Goal: Information Seeking & Learning: Learn about a topic

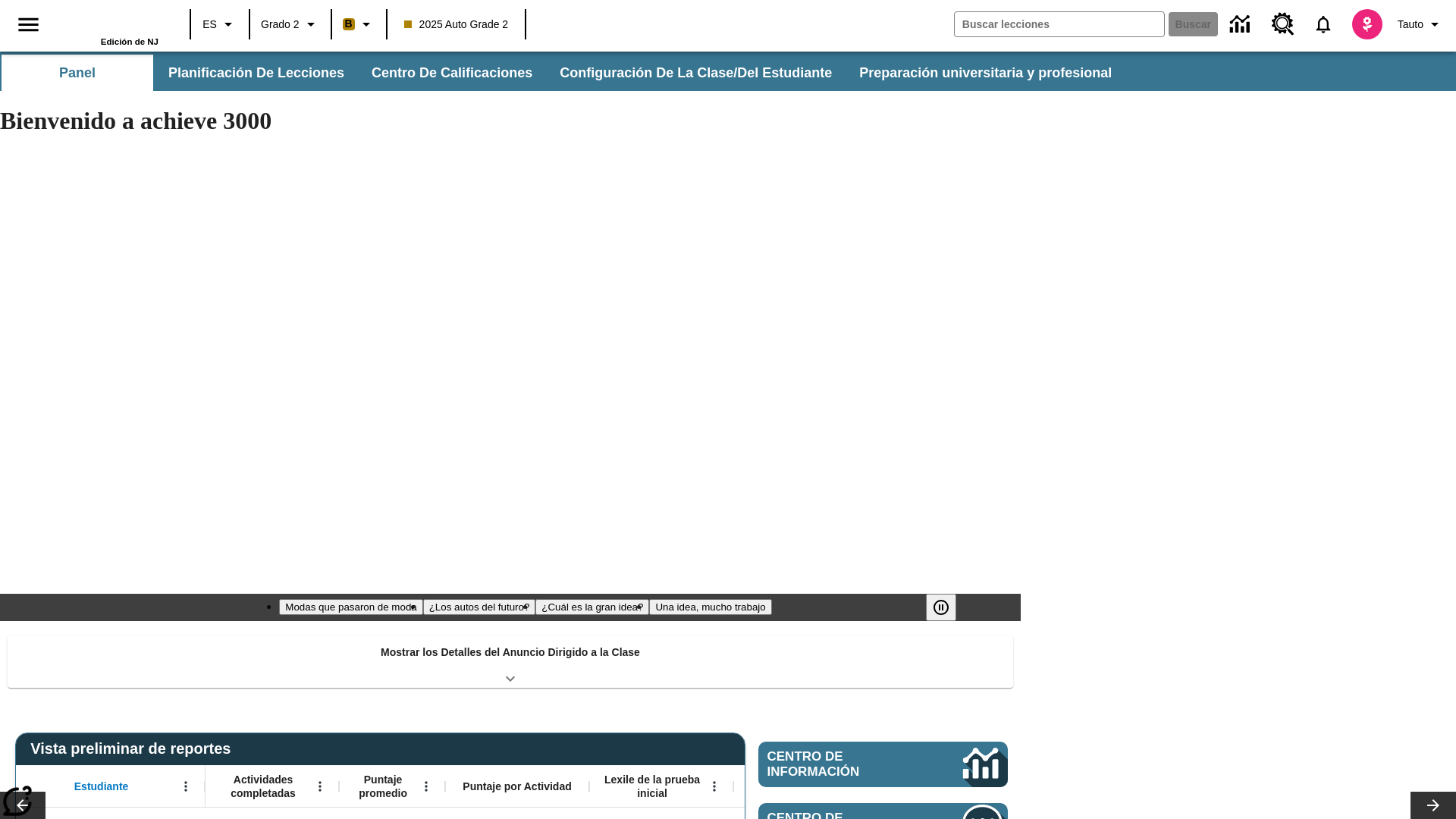
type input "-1"
click at [254, 72] on button "Planificación de lecciones" at bounding box center [258, 72] width 202 height 36
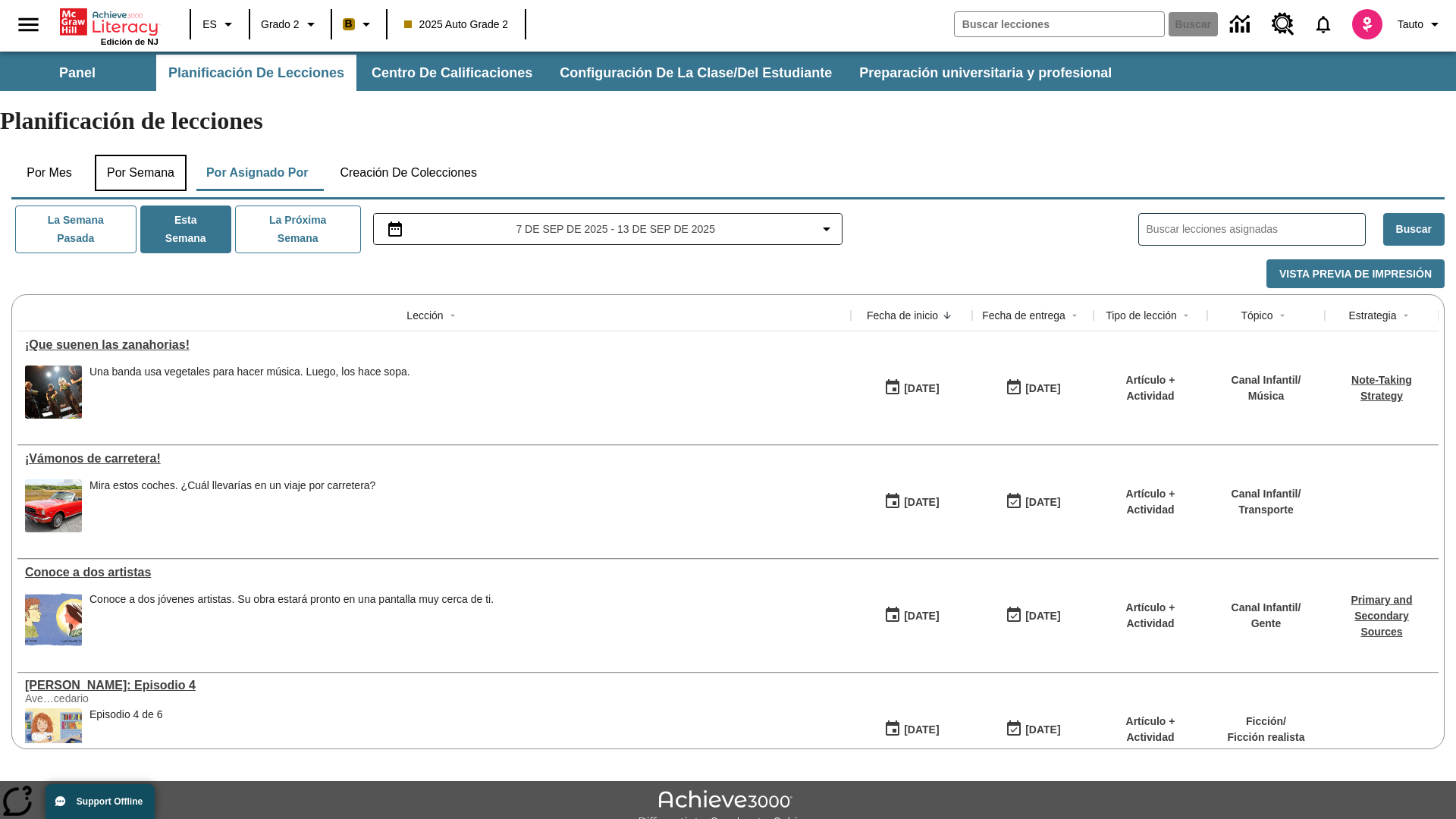
click at [142, 155] on button "Por semana" at bounding box center [141, 172] width 92 height 36
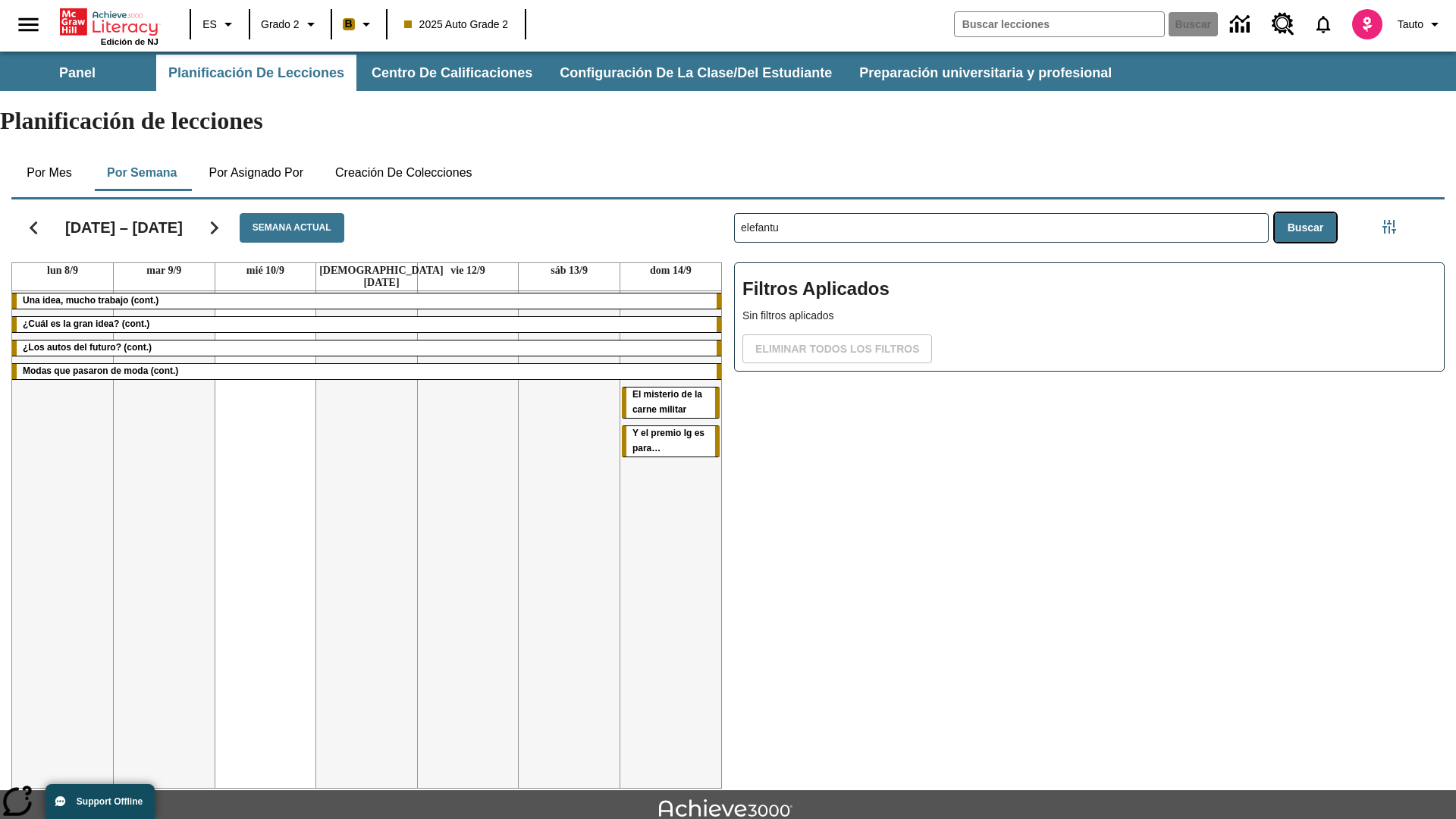
click at [1304, 214] on button "Buscar" at bounding box center [1305, 228] width 62 height 29
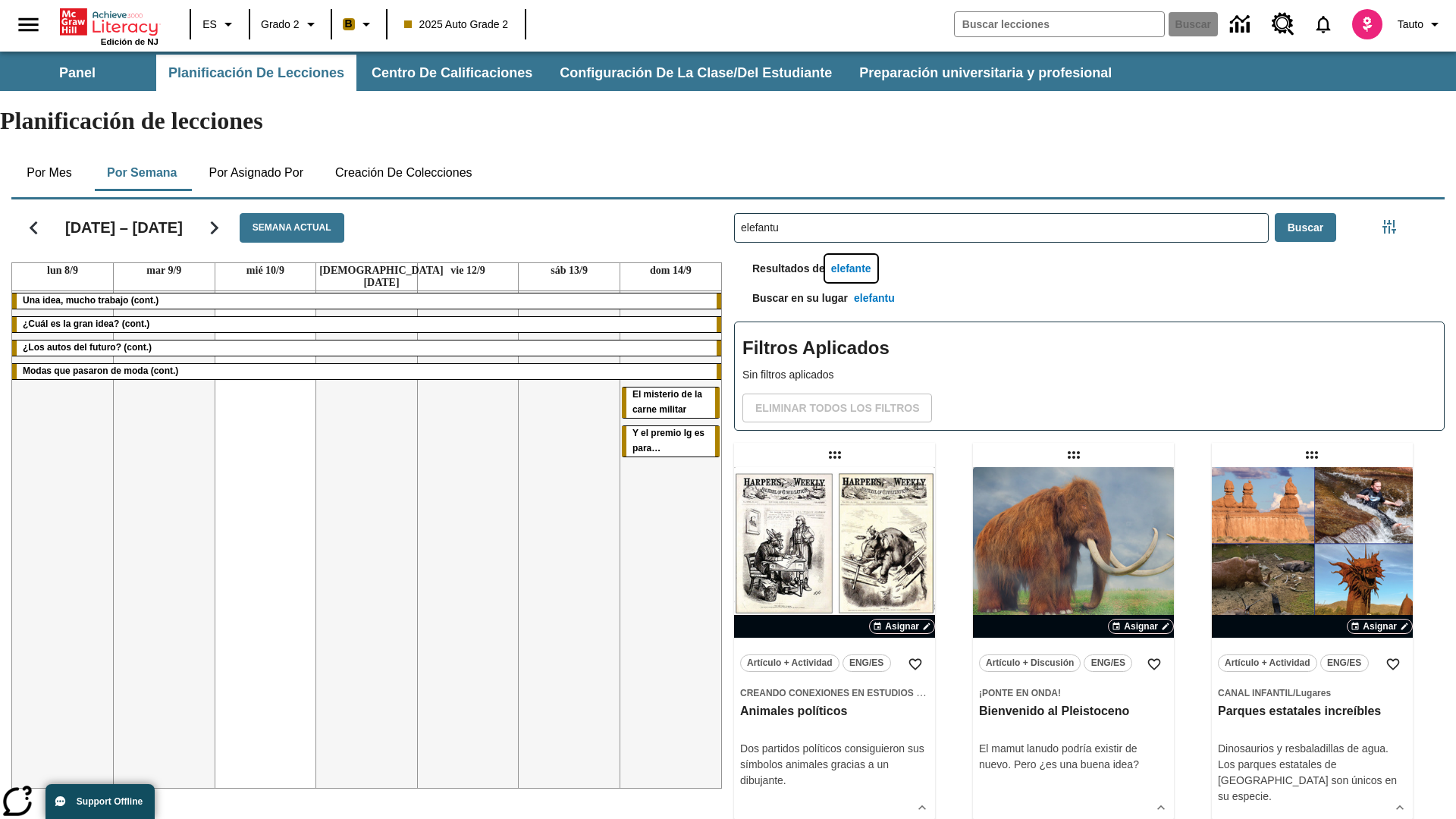
click at [853, 255] on button "elefante" at bounding box center [851, 268] width 52 height 28
type input "elefante"
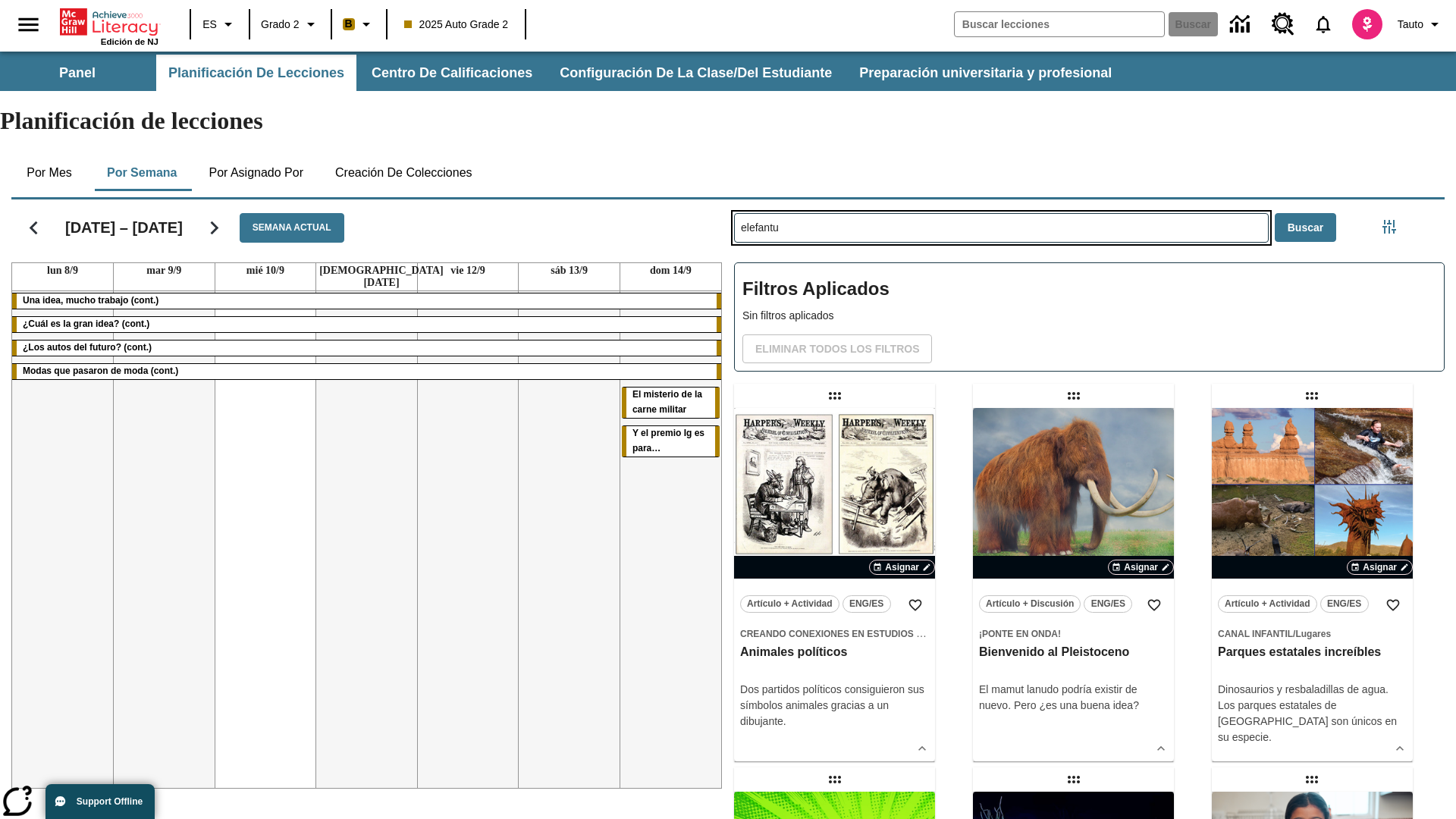
type input "elefantu"
